Goal: Task Accomplishment & Management: Complete application form

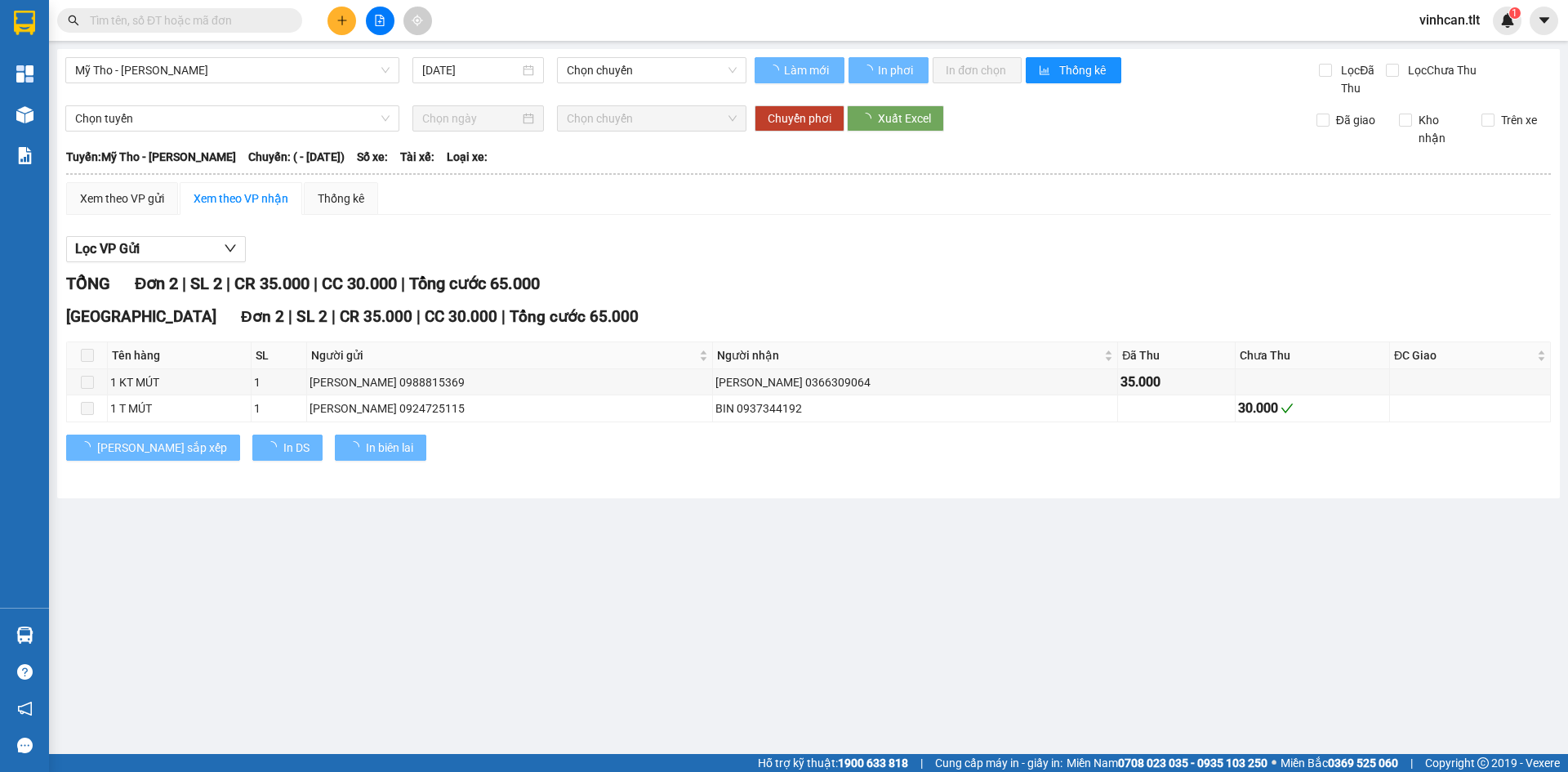
type input "[DATE]"
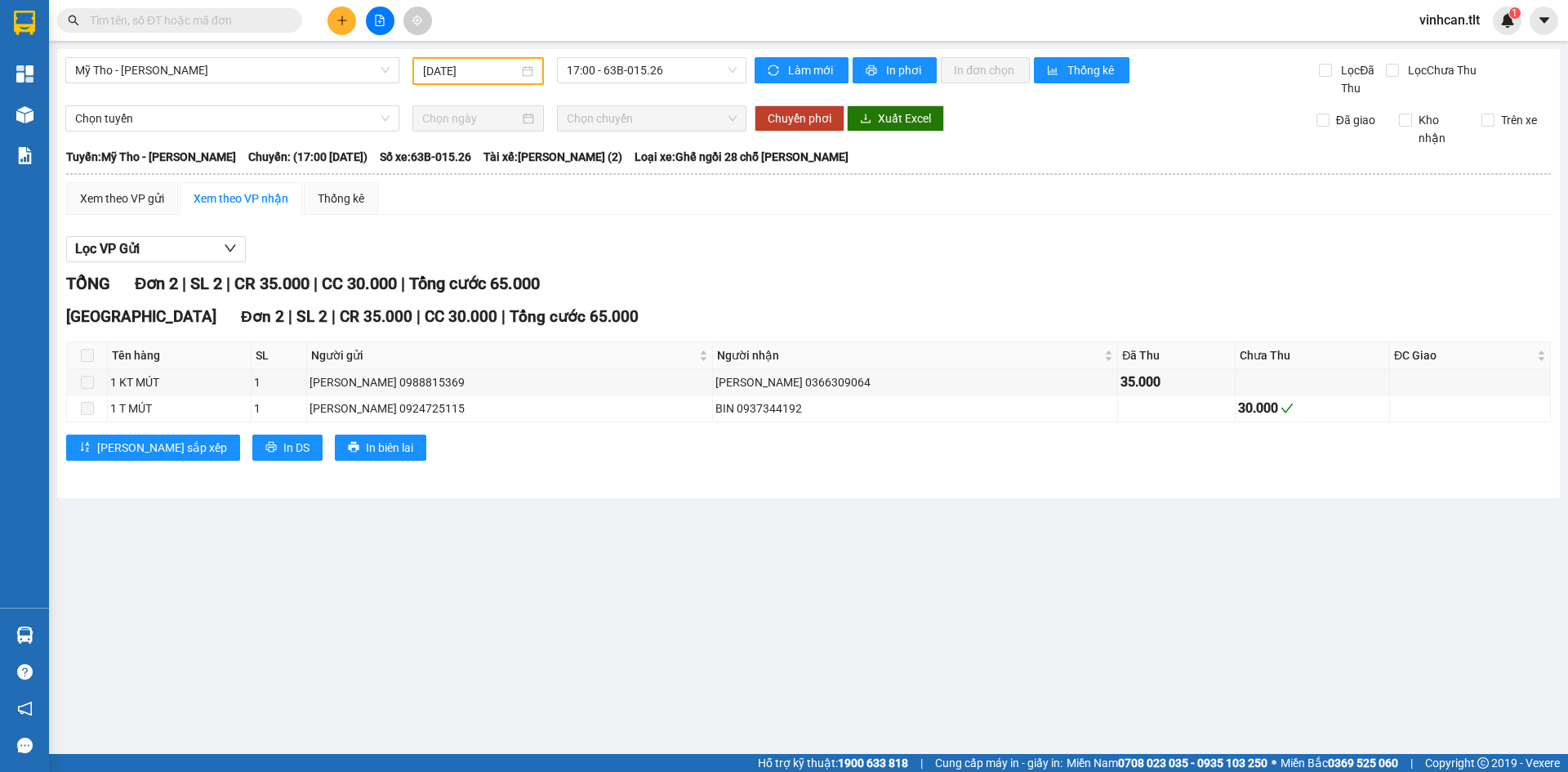
click at [342, 27] on button at bounding box center [342, 20] width 28 height 28
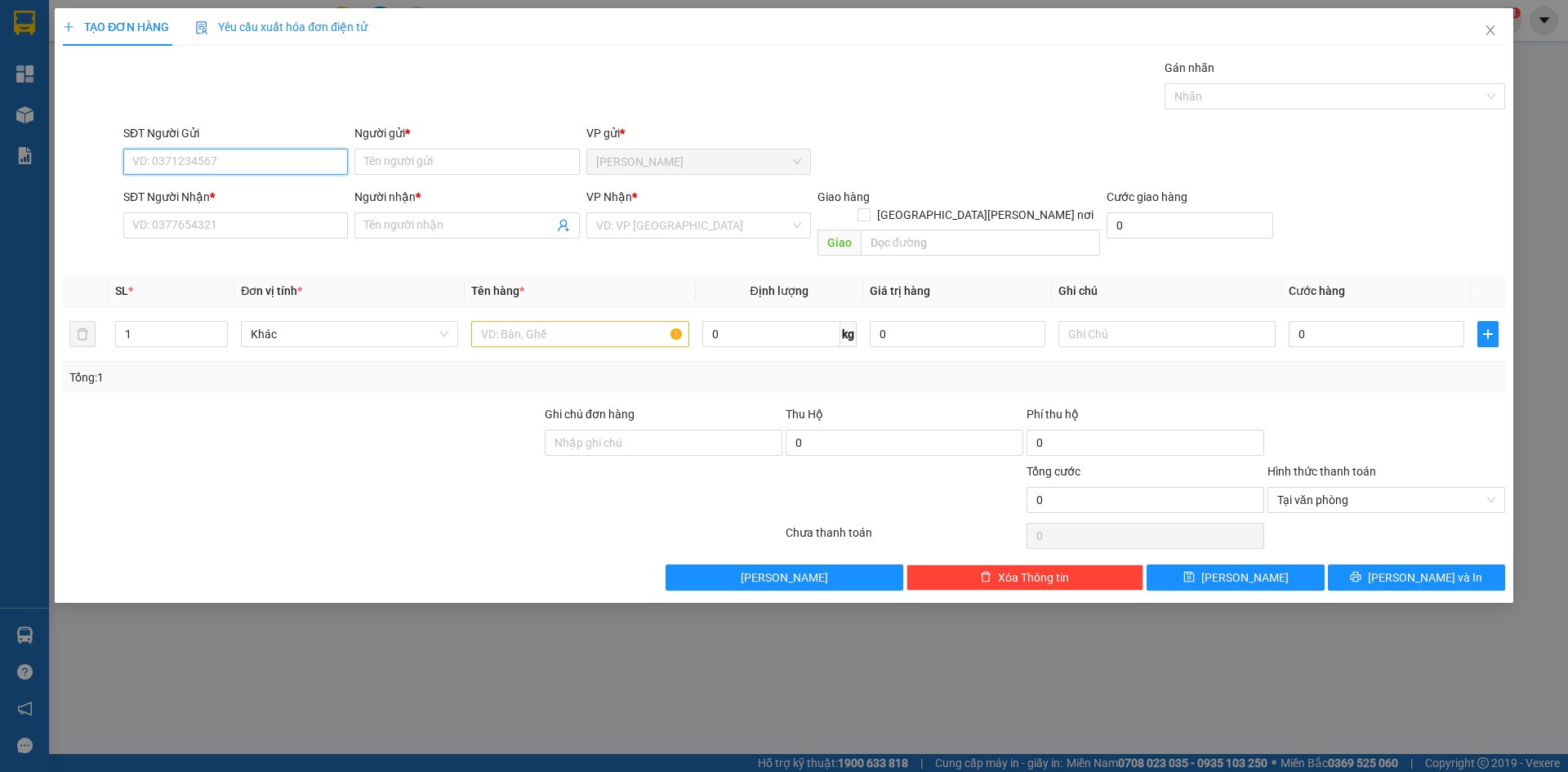
click at [248, 168] on input "SĐT Người Gửi" at bounding box center [235, 161] width 224 height 26
click at [132, 152] on input "49857" at bounding box center [235, 161] width 224 height 26
click at [138, 202] on div "0908498577 - hiền" at bounding box center [235, 194] width 205 height 18
type input "0908498577"
type input "hiền"
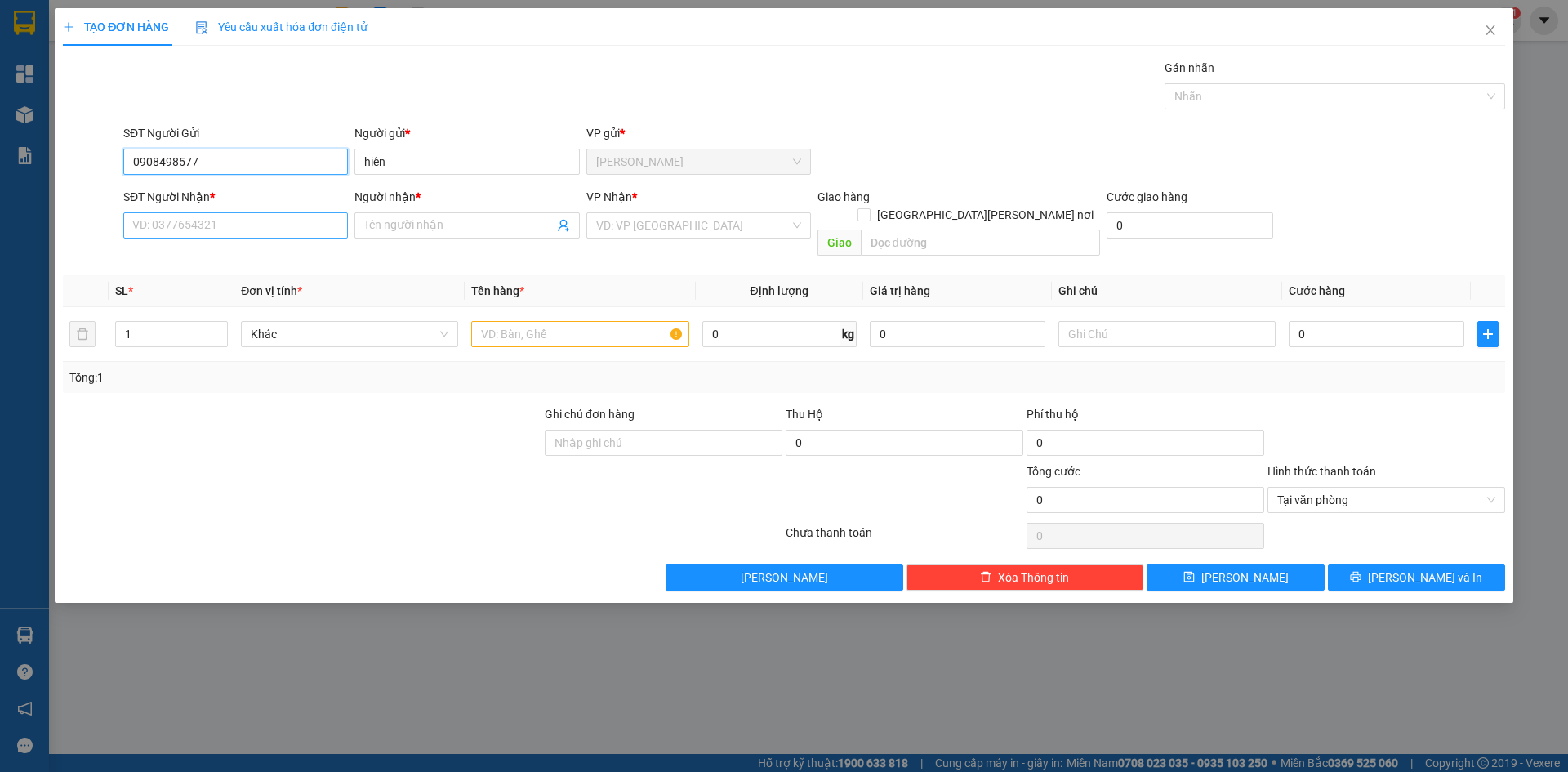
type input "0908498577"
click at [193, 225] on input "SĐT Người Nhận *" at bounding box center [235, 225] width 224 height 26
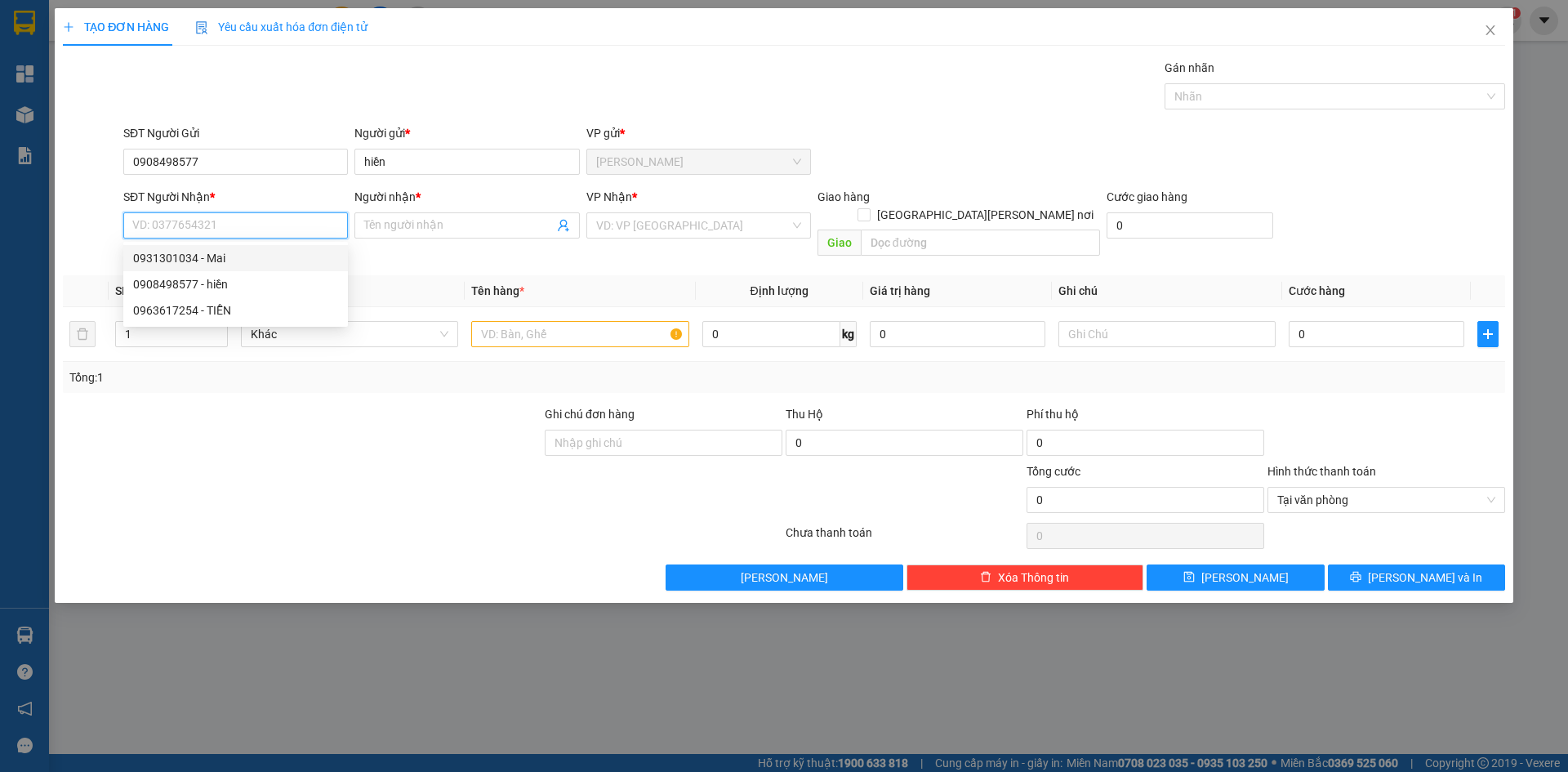
click at [203, 262] on div "0931301034 - Mai" at bounding box center [235, 258] width 205 height 18
type input "0931301034"
type input "Mai"
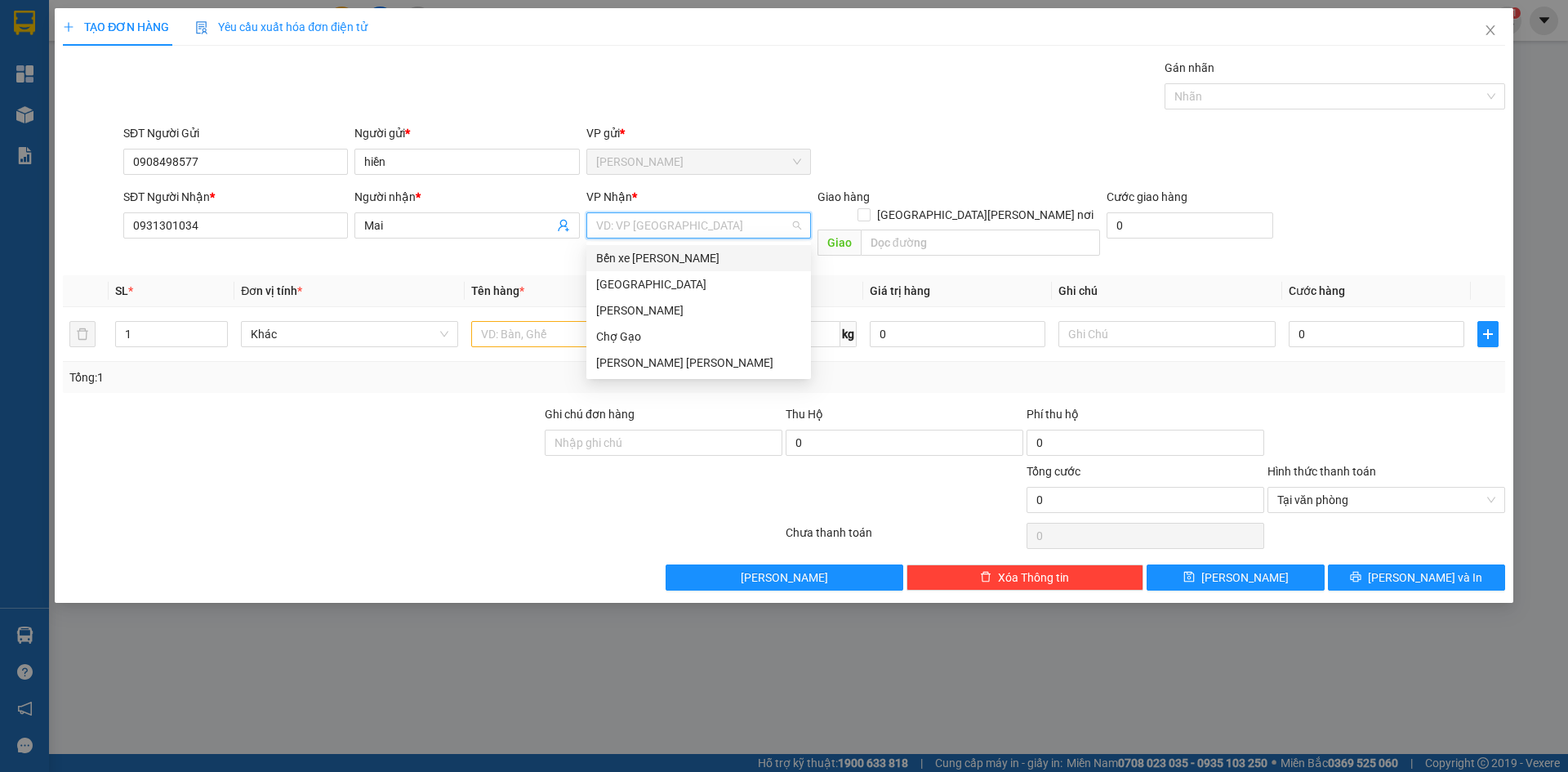
click at [668, 230] on input "search" at bounding box center [693, 226] width 193 height 25
drag, startPoint x: 621, startPoint y: 285, endPoint x: 610, endPoint y: 294, distance: 14.2
click at [620, 285] on div "[GEOGRAPHIC_DATA]" at bounding box center [698, 285] width 205 height 18
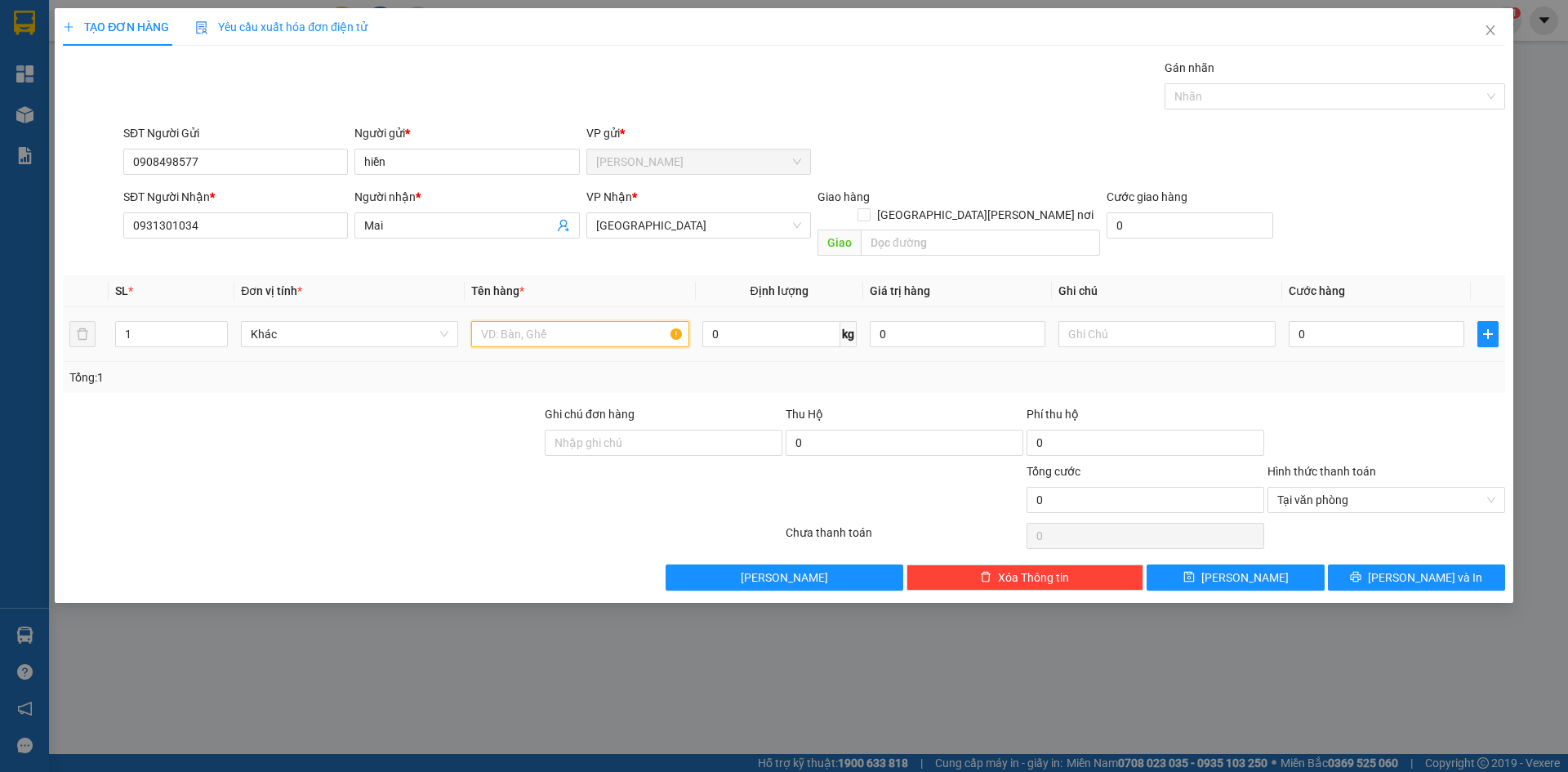
click at [557, 321] on input "text" at bounding box center [580, 333] width 217 height 26
paste input "À"
type input "1 X VÀNG"
click at [1364, 321] on input "0" at bounding box center [1377, 333] width 176 height 26
type input "3"
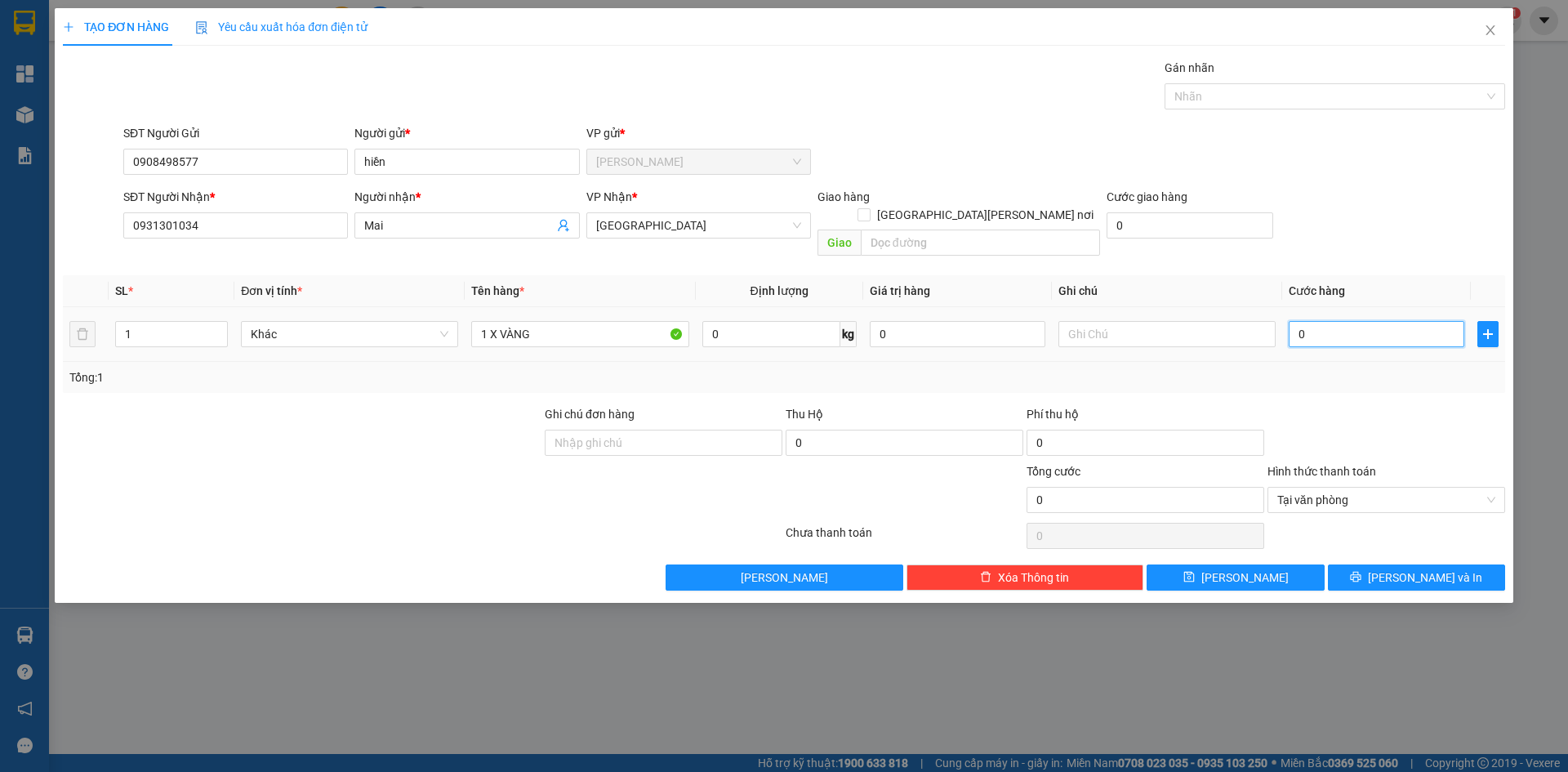
type input "3"
type input "30"
type input "30.000"
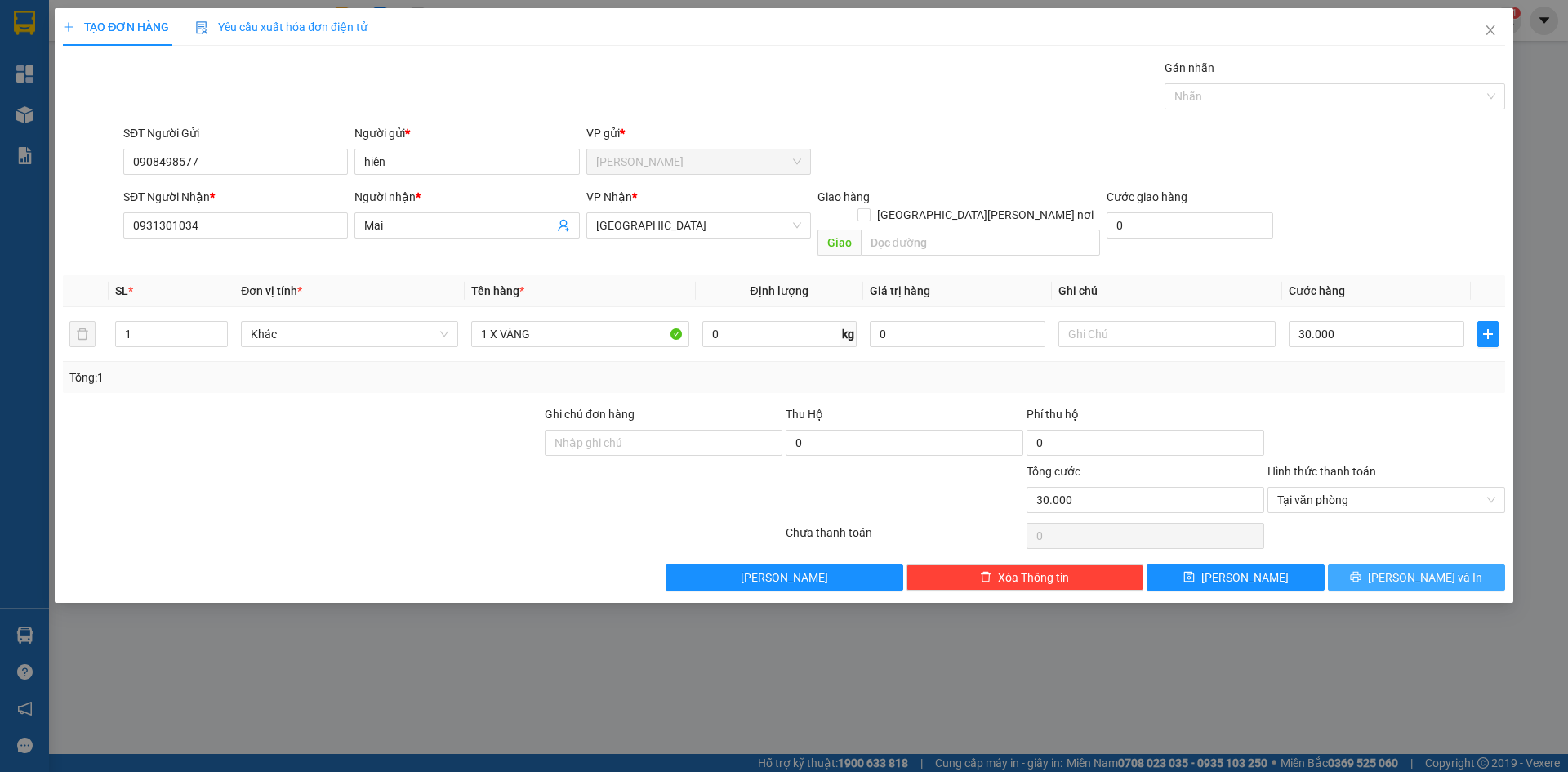
click at [1398, 565] on button "[PERSON_NAME] và In" at bounding box center [1416, 577] width 177 height 26
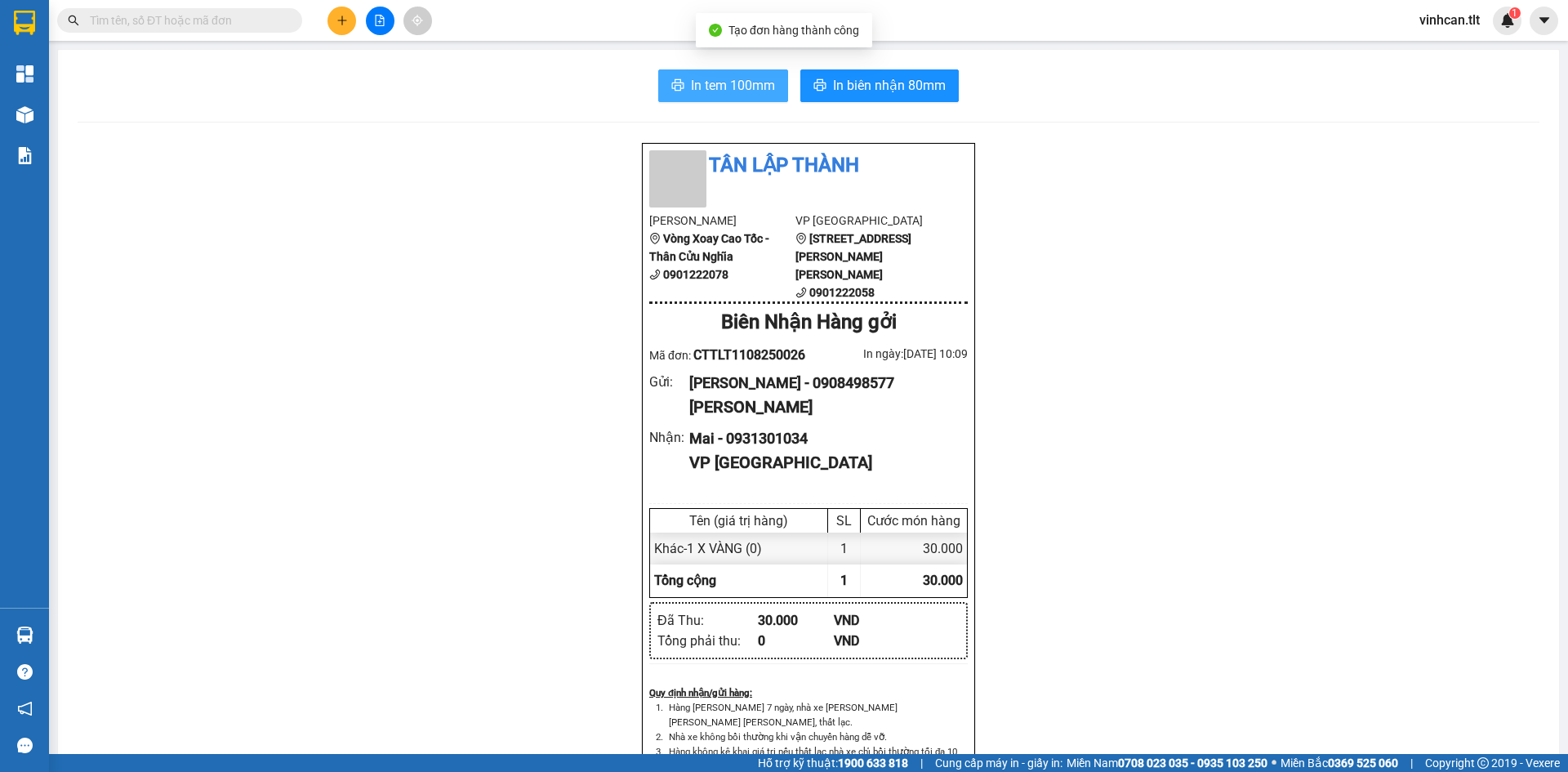
click at [718, 83] on span "In tem 100mm" at bounding box center [733, 85] width 84 height 20
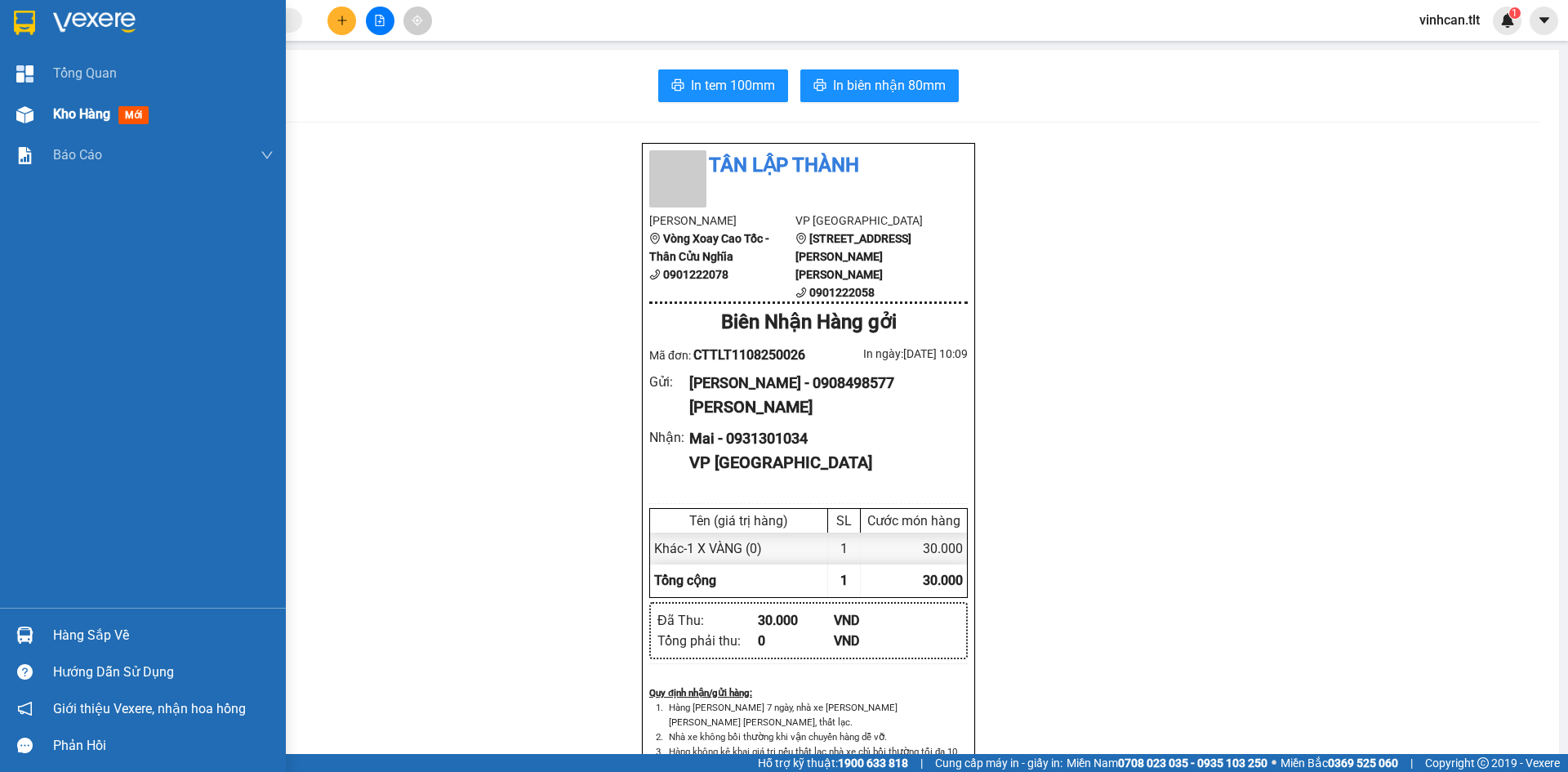
click at [42, 109] on div "Kho hàng mới" at bounding box center [143, 114] width 286 height 41
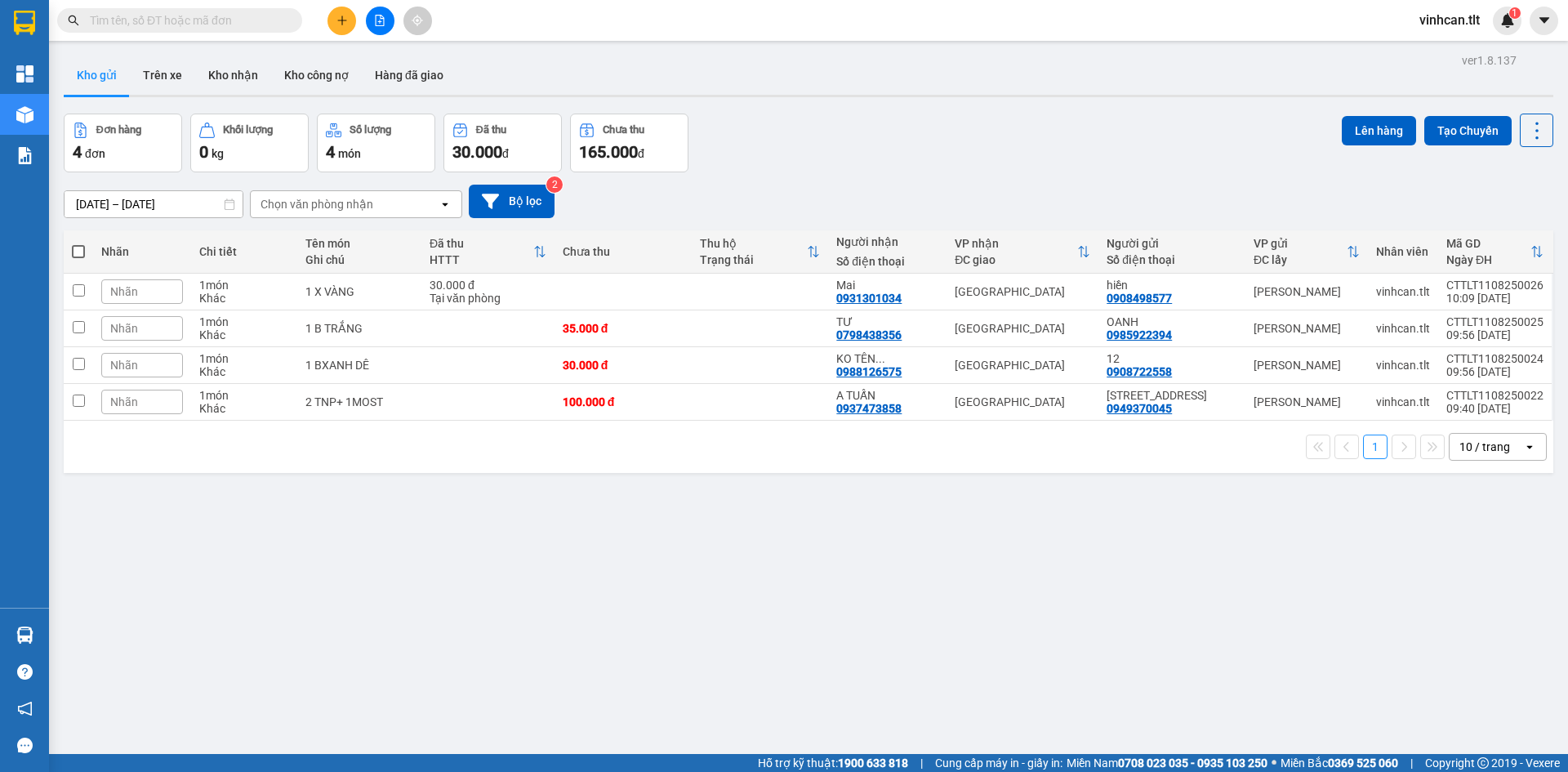
click at [74, 248] on span at bounding box center [78, 251] width 13 height 13
click at [78, 244] on input "checkbox" at bounding box center [78, 244] width 0 height 0
checkbox input "true"
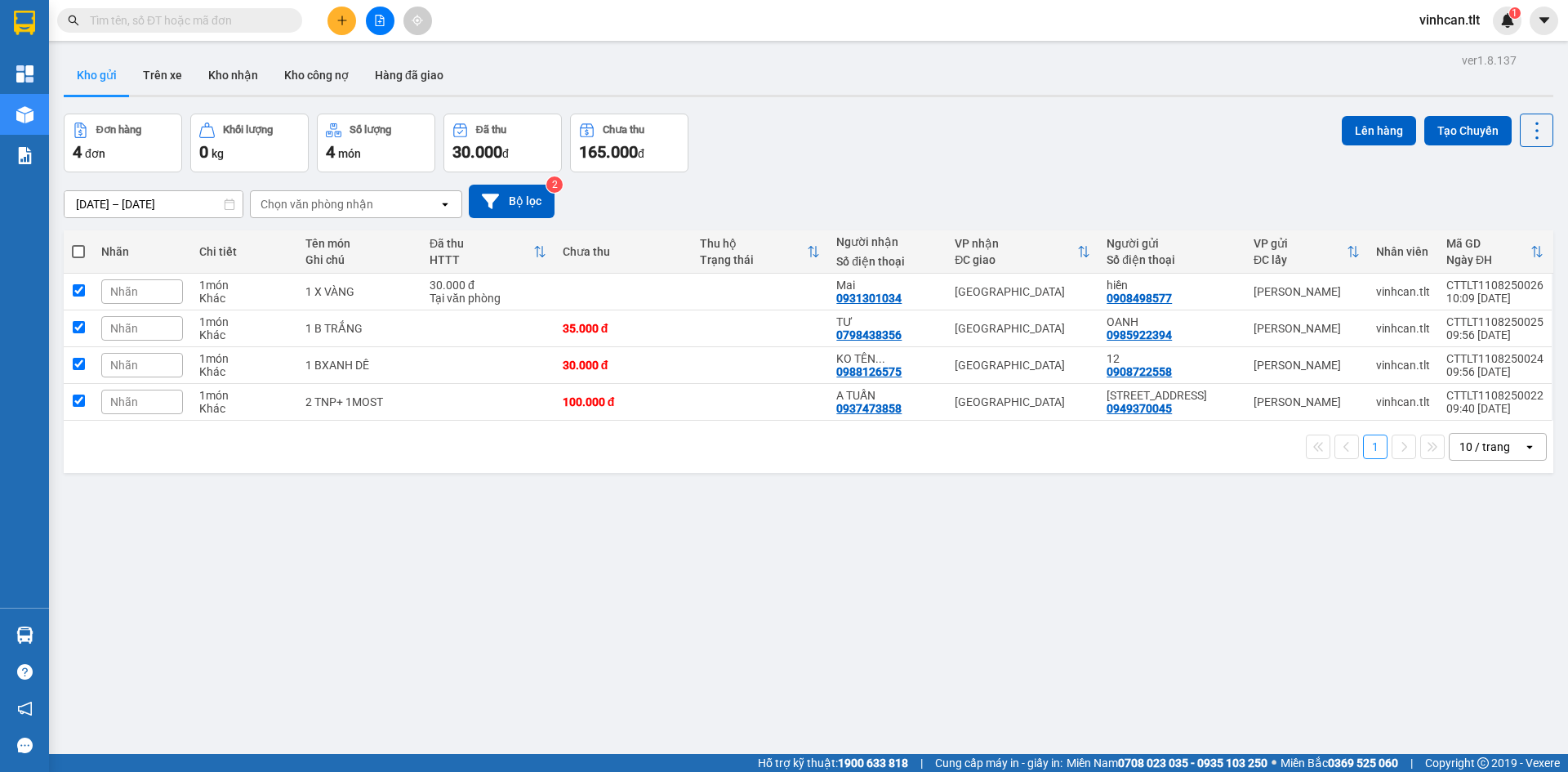
checkbox input "true"
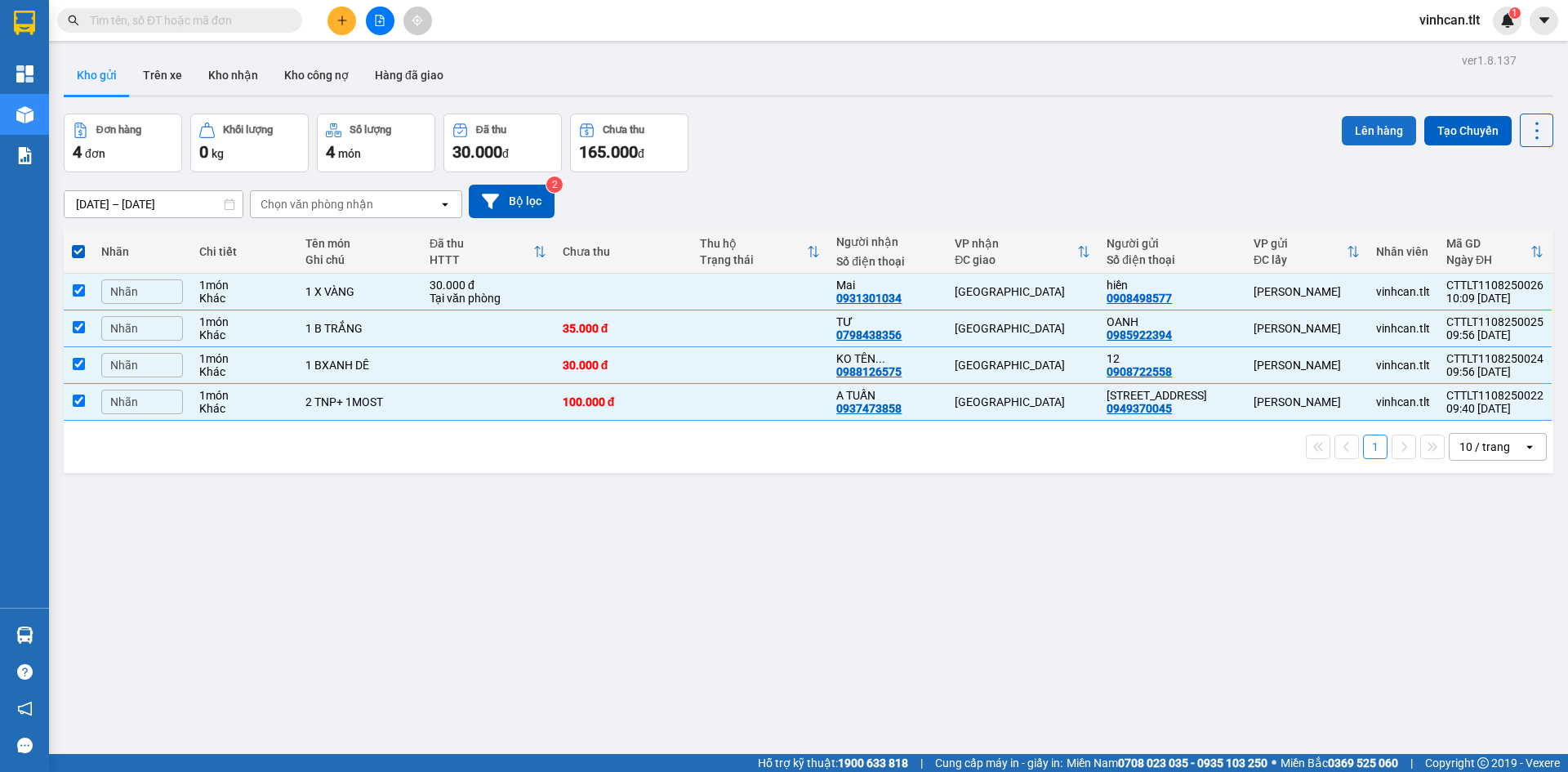
click at [1355, 124] on button "Lên hàng" at bounding box center [1379, 130] width 74 height 29
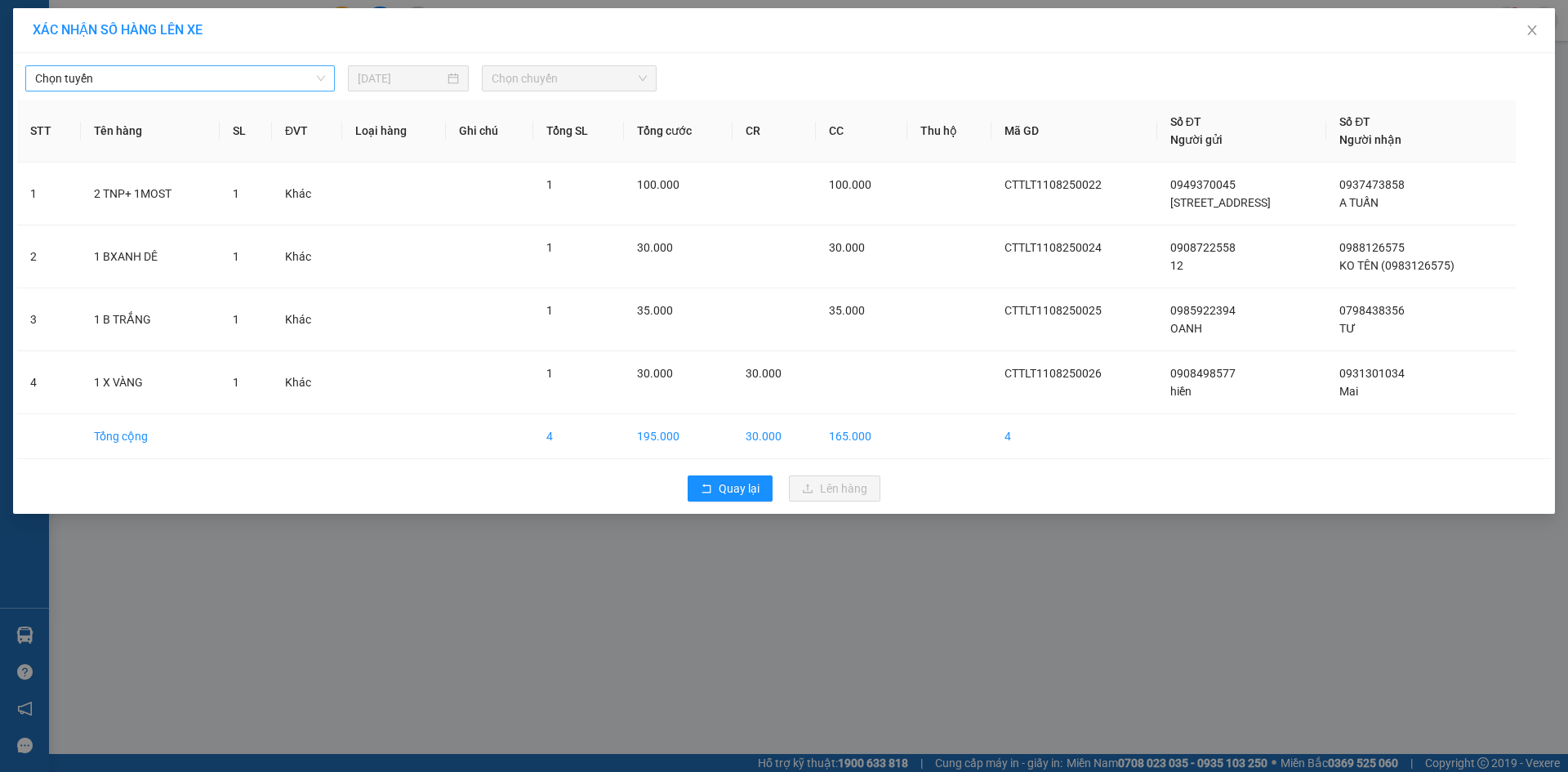
click at [150, 70] on span "Chọn tuyến" at bounding box center [180, 79] width 290 height 25
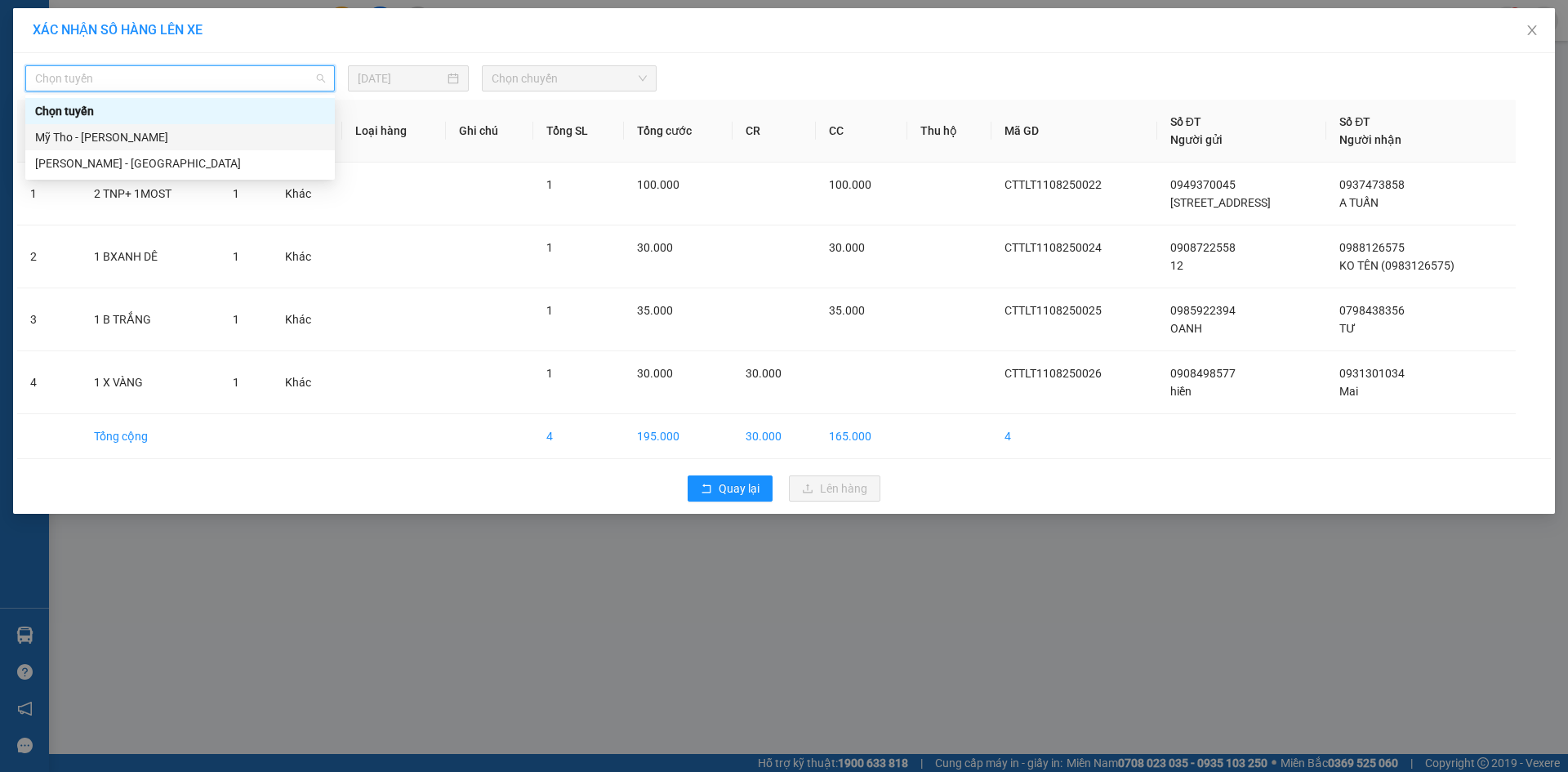
click at [115, 133] on div "Mỹ Tho - [PERSON_NAME]" at bounding box center [180, 137] width 290 height 18
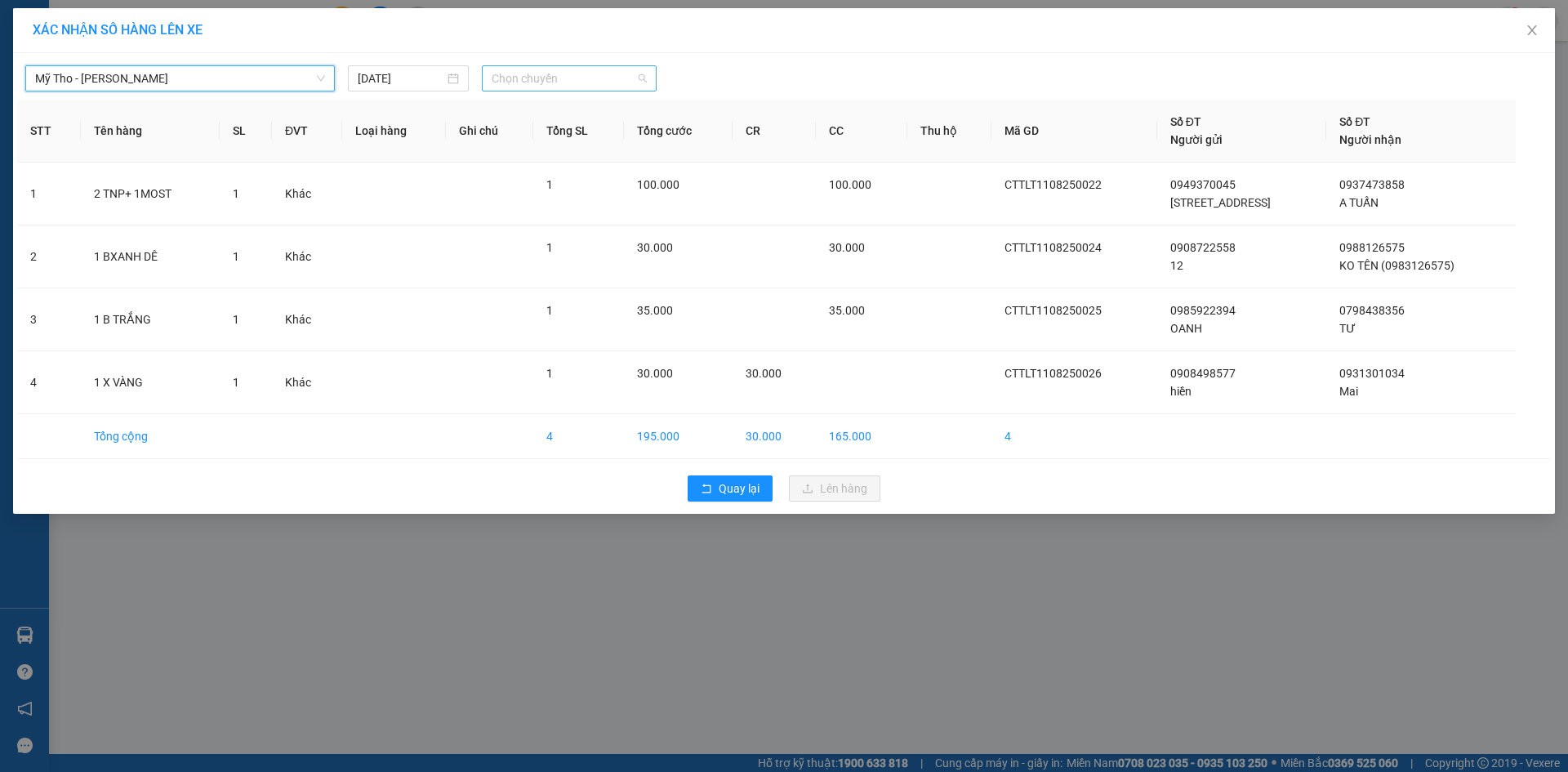
click at [536, 82] on span "Chọn chuyến" at bounding box center [569, 79] width 155 height 25
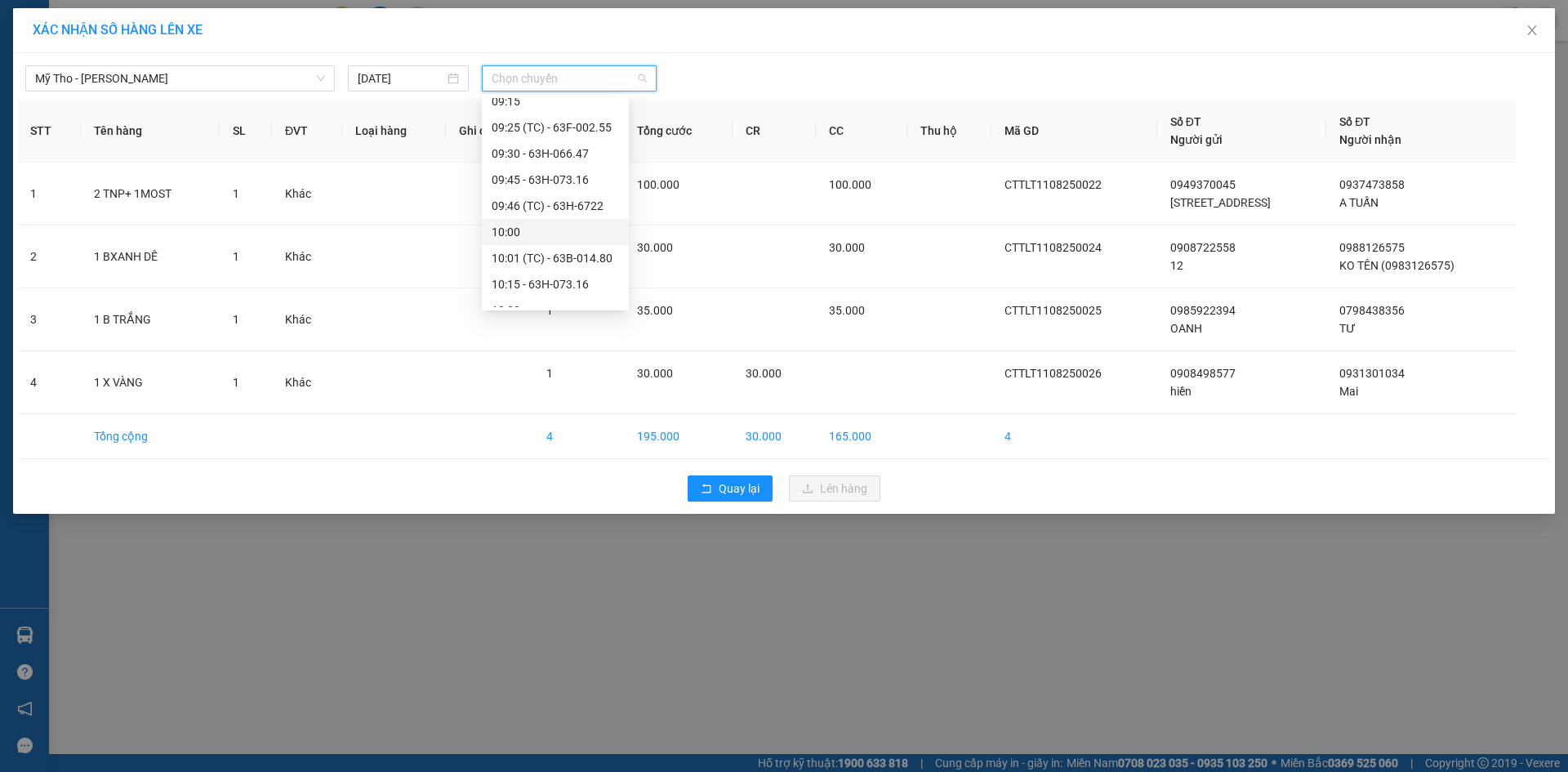
scroll to position [980, 0]
click at [520, 151] on div "10:00" at bounding box center [556, 150] width 128 height 18
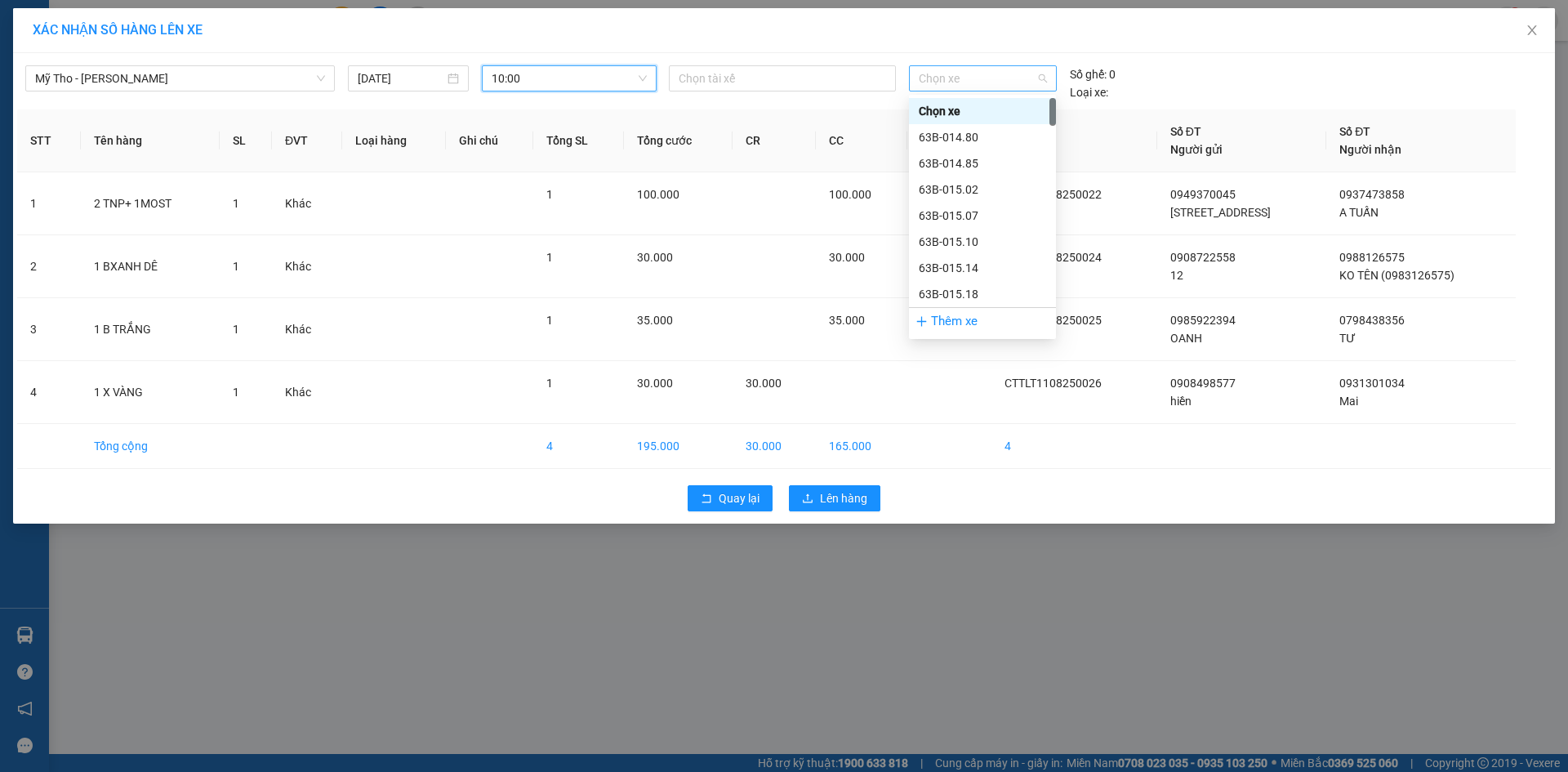
click at [957, 73] on span "Chọn xe" at bounding box center [983, 79] width 128 height 25
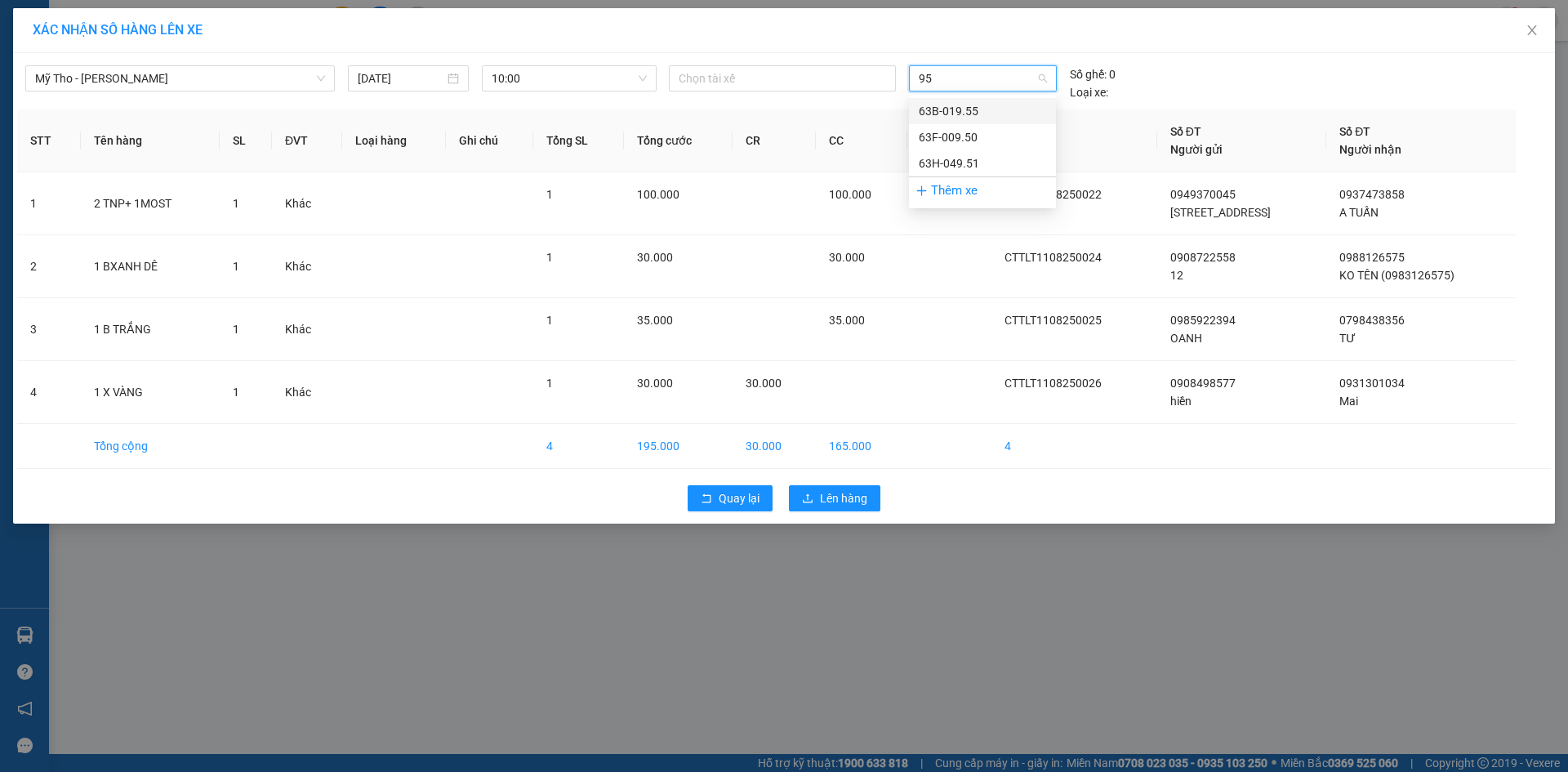
type input "950"
click at [974, 111] on div "63F-009.50" at bounding box center [983, 111] width 128 height 18
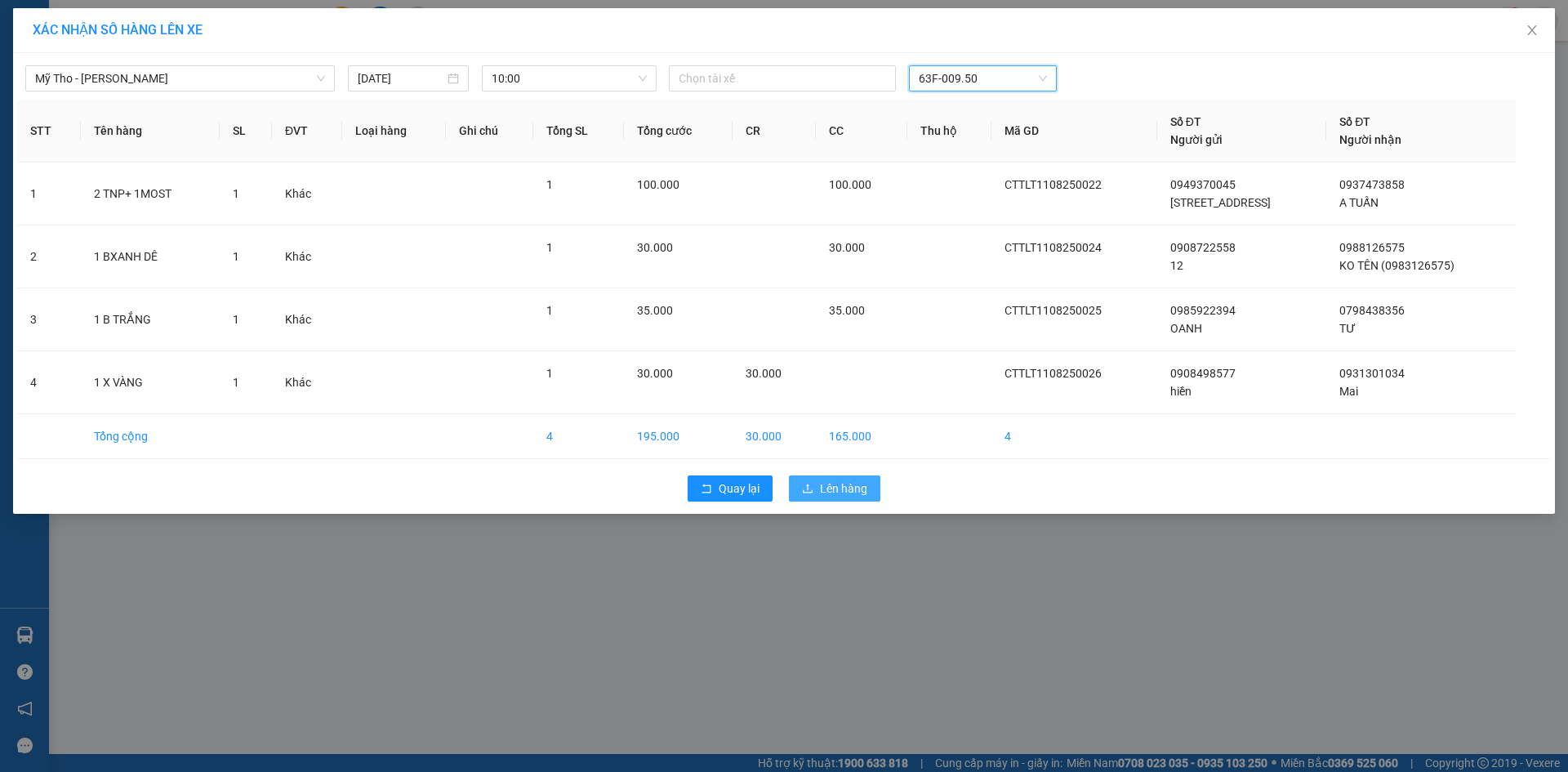
click at [839, 498] on button "Lên hàng" at bounding box center [834, 487] width 91 height 26
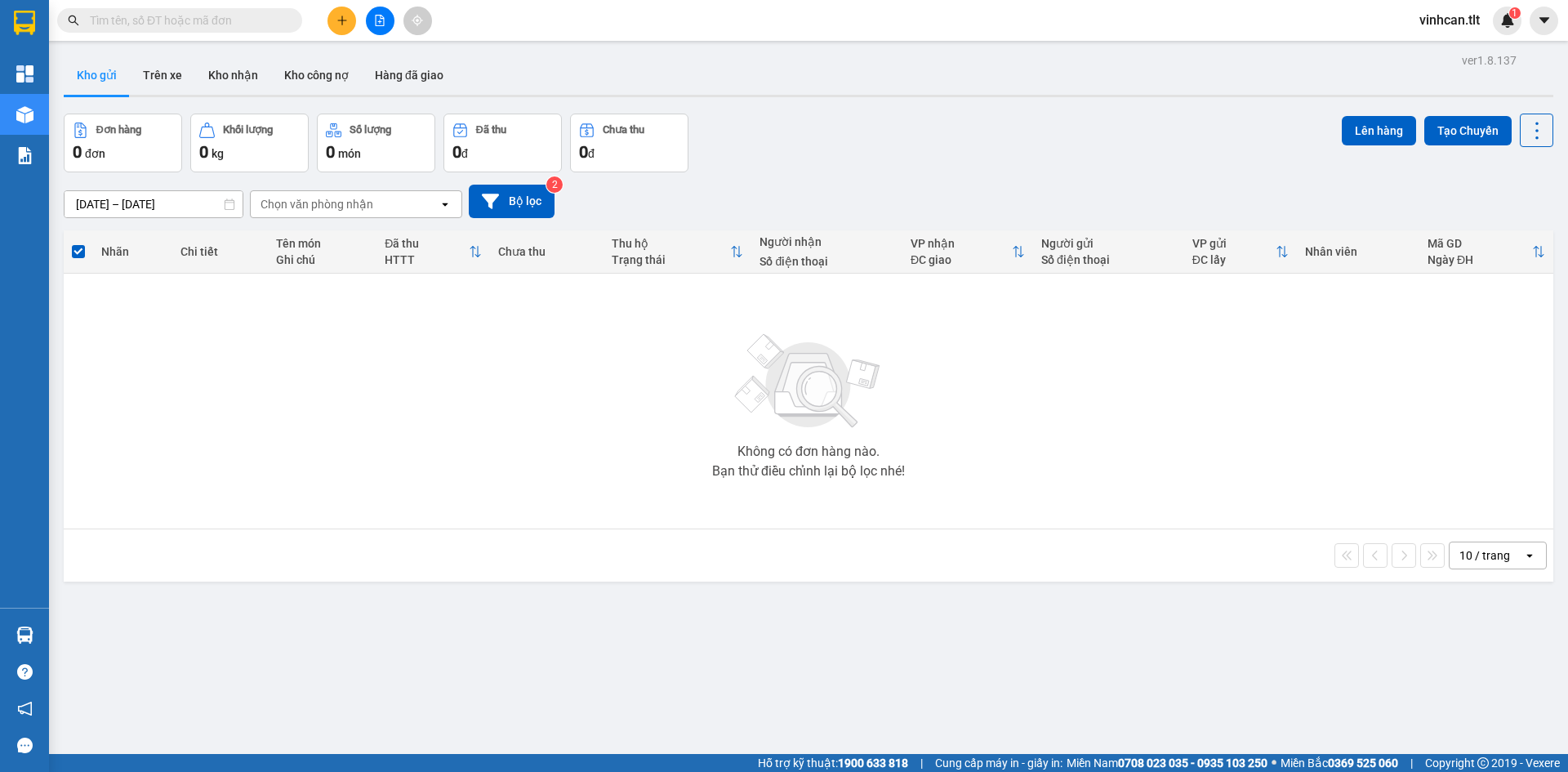
click at [376, 20] on icon "file-add" at bounding box center [380, 20] width 9 height 12
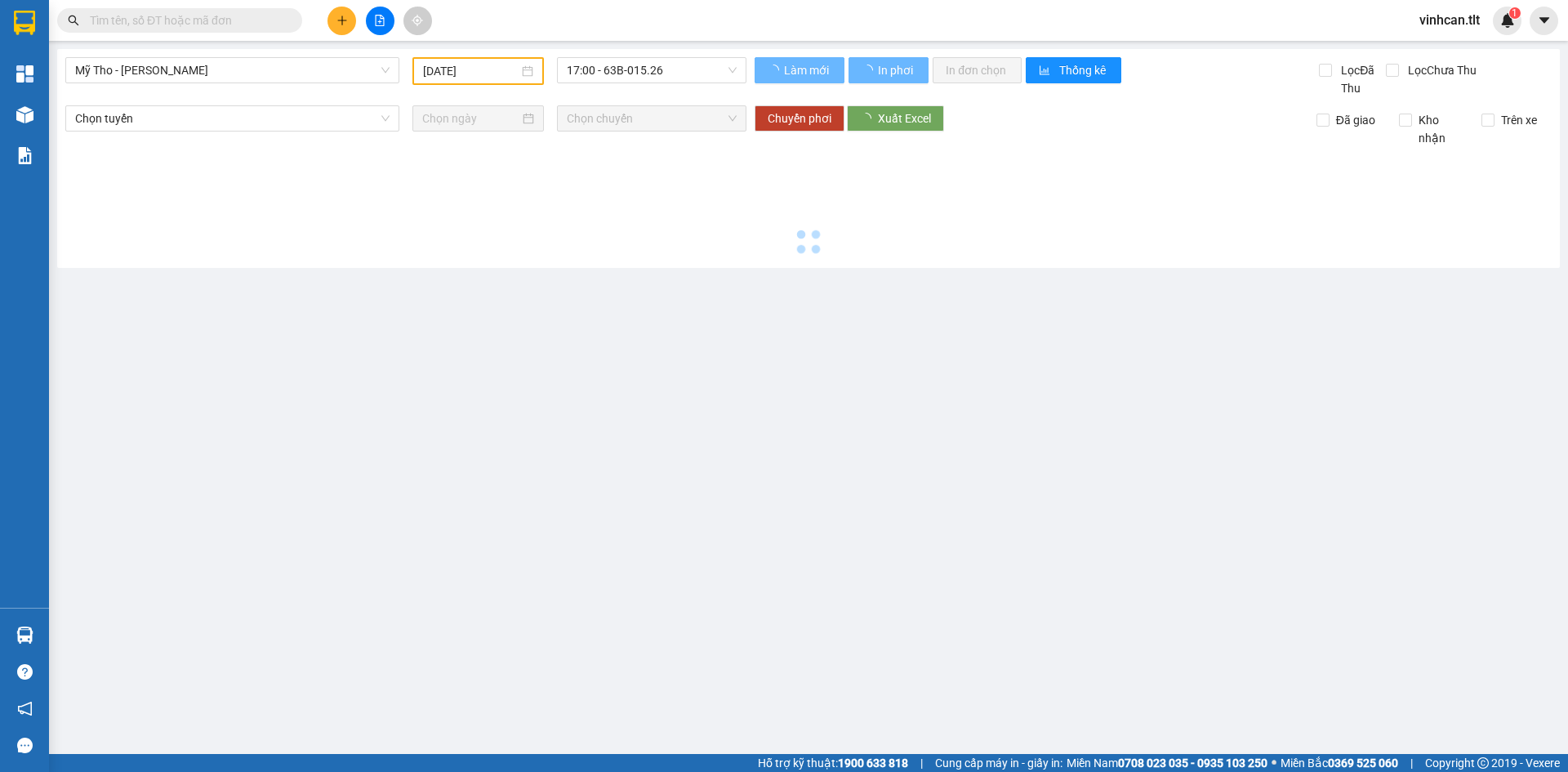
type input "[DATE]"
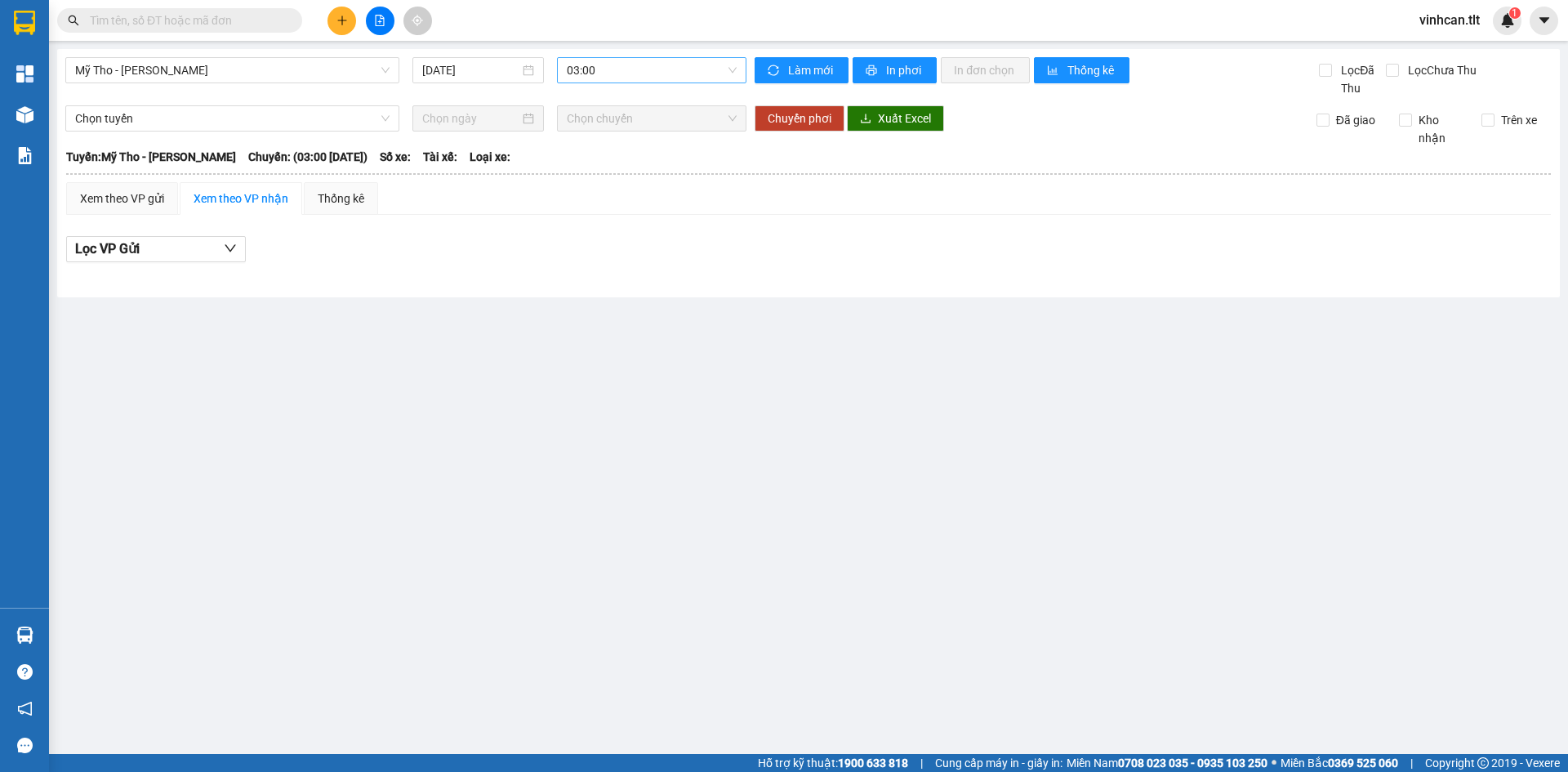
click at [628, 76] on span "03:00" at bounding box center [652, 70] width 170 height 25
click at [619, 148] on div "10:00 - 63F-009.50" at bounding box center [631, 142] width 128 height 18
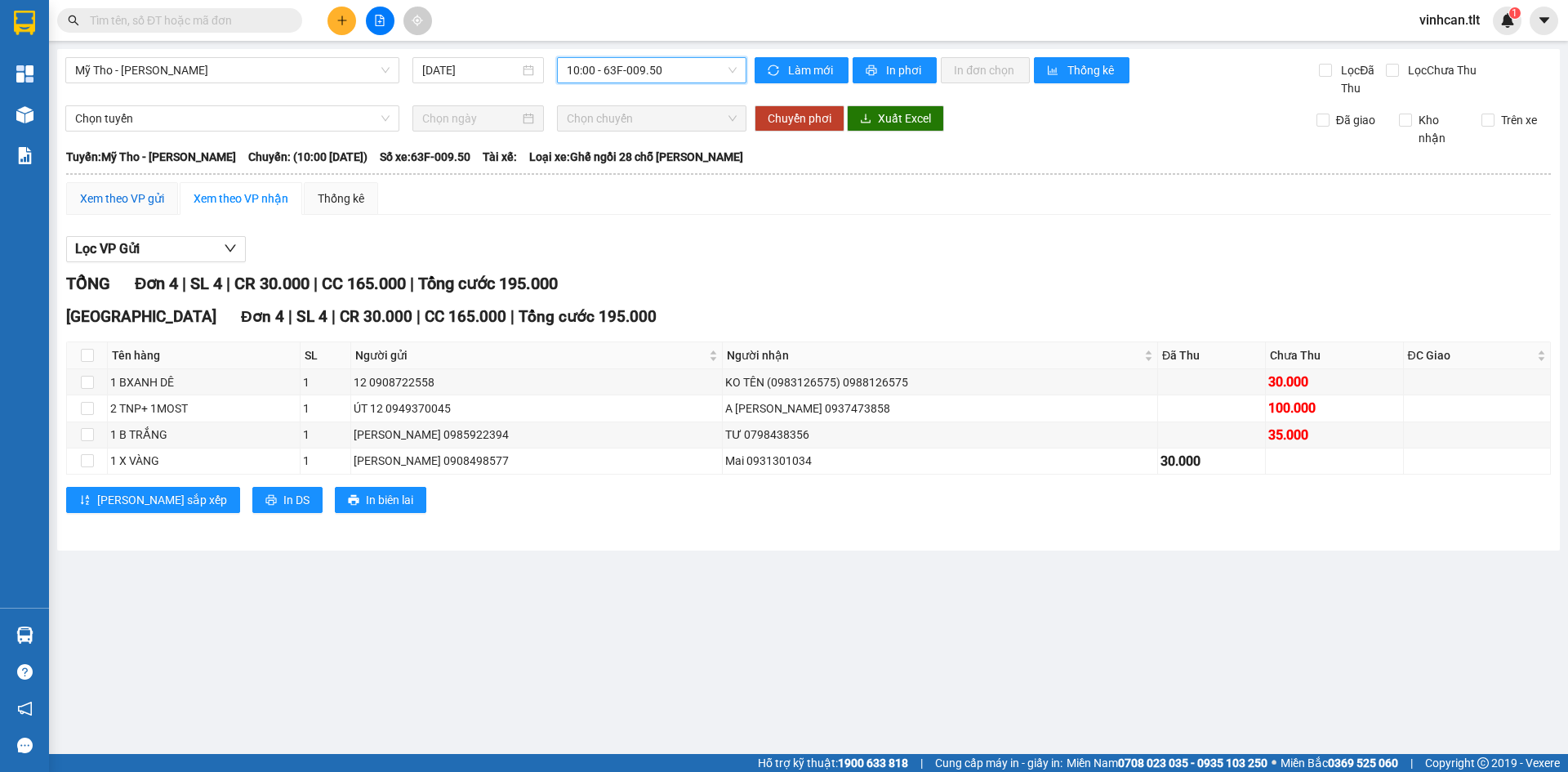
click at [128, 204] on div "Xem theo VP gửi" at bounding box center [121, 199] width 84 height 18
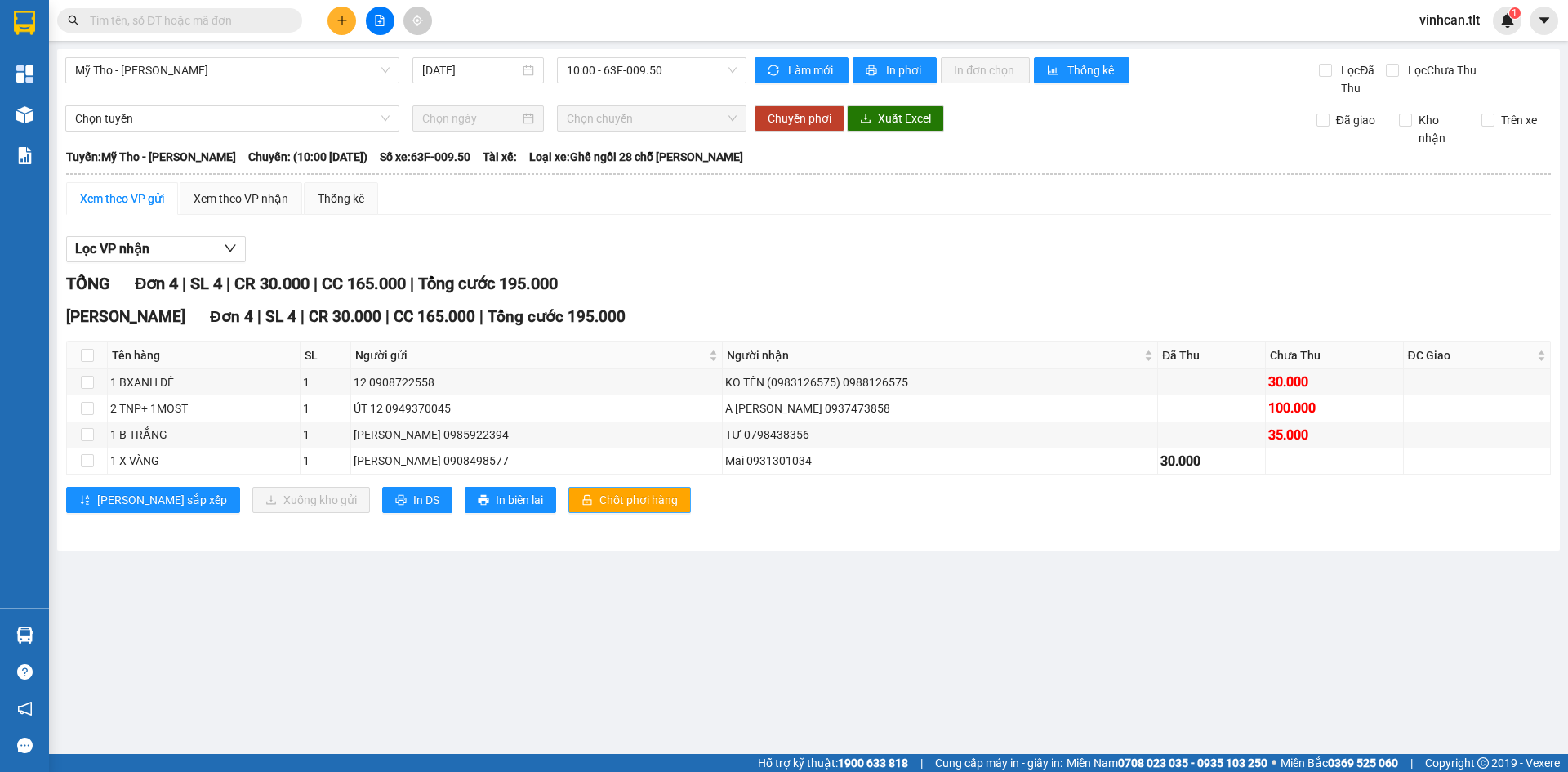
click at [599, 504] on span "Chốt phơi hàng" at bounding box center [638, 500] width 78 height 18
click at [698, 277] on div "[PERSON_NAME] 4 | SL 4 | CR 30.000 | CC 165.000 | [PERSON_NAME] 195.000" at bounding box center [808, 284] width 1485 height 26
